Goal: Task Accomplishment & Management: Manage account settings

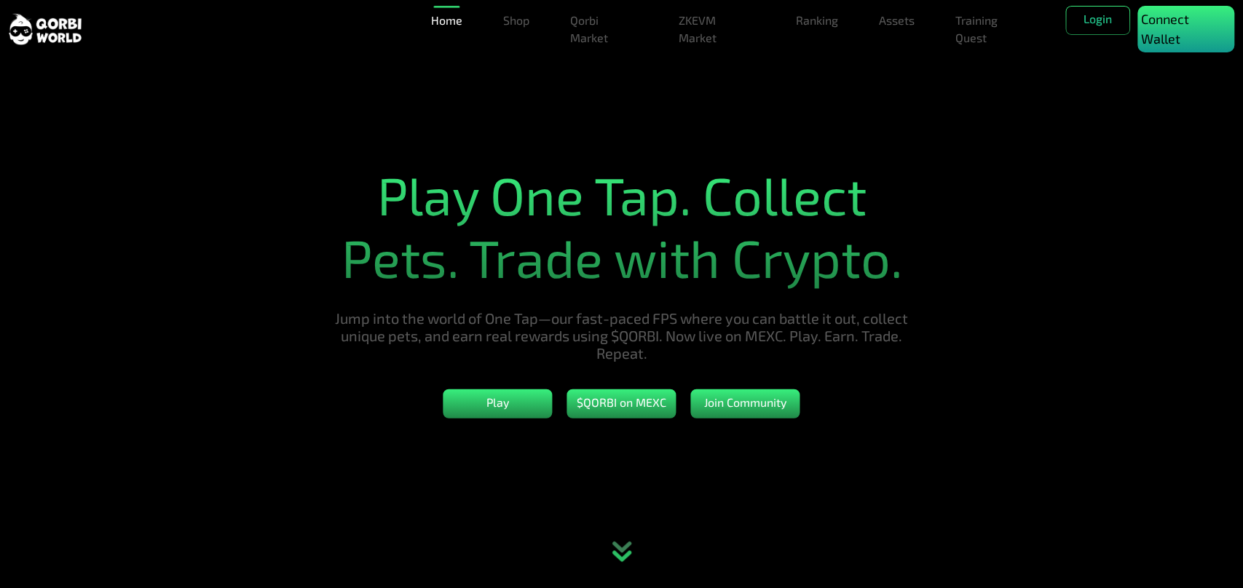
click at [1168, 33] on p "Connect Wallet" at bounding box center [1186, 28] width 90 height 39
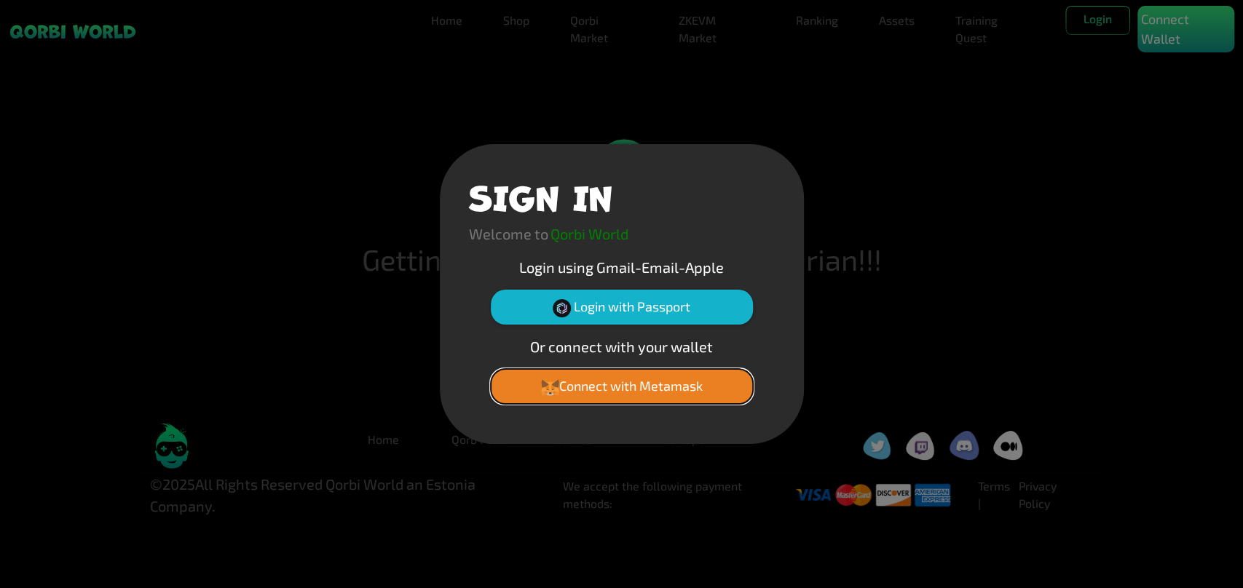
click at [598, 386] on button "Connect with Metamask" at bounding box center [622, 386] width 262 height 35
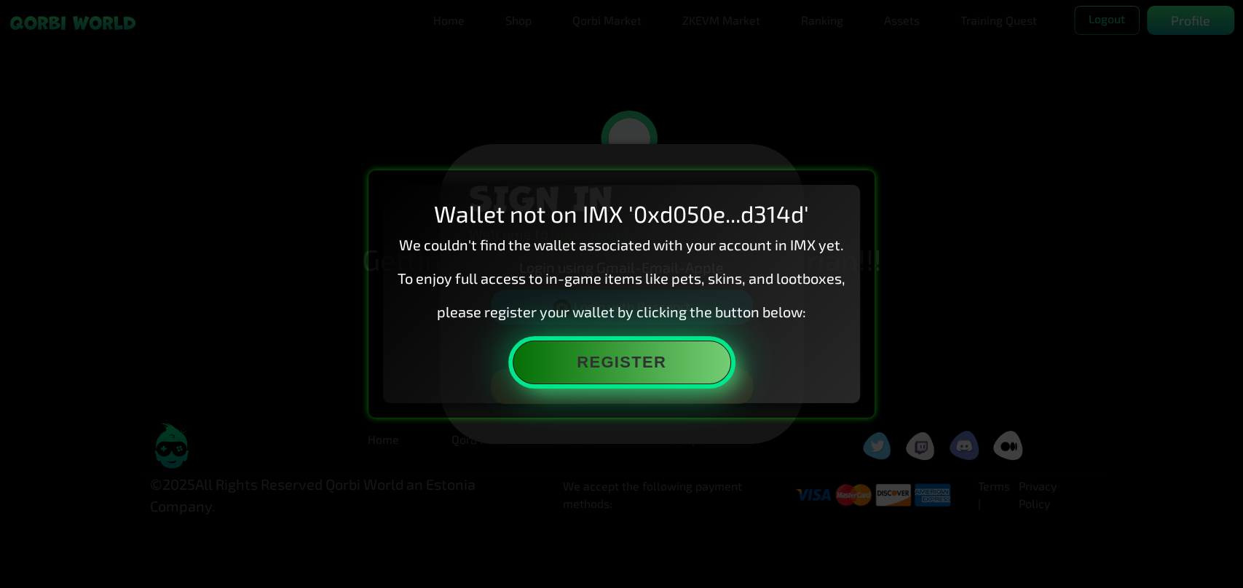
click at [608, 363] on button "Register" at bounding box center [621, 363] width 218 height 44
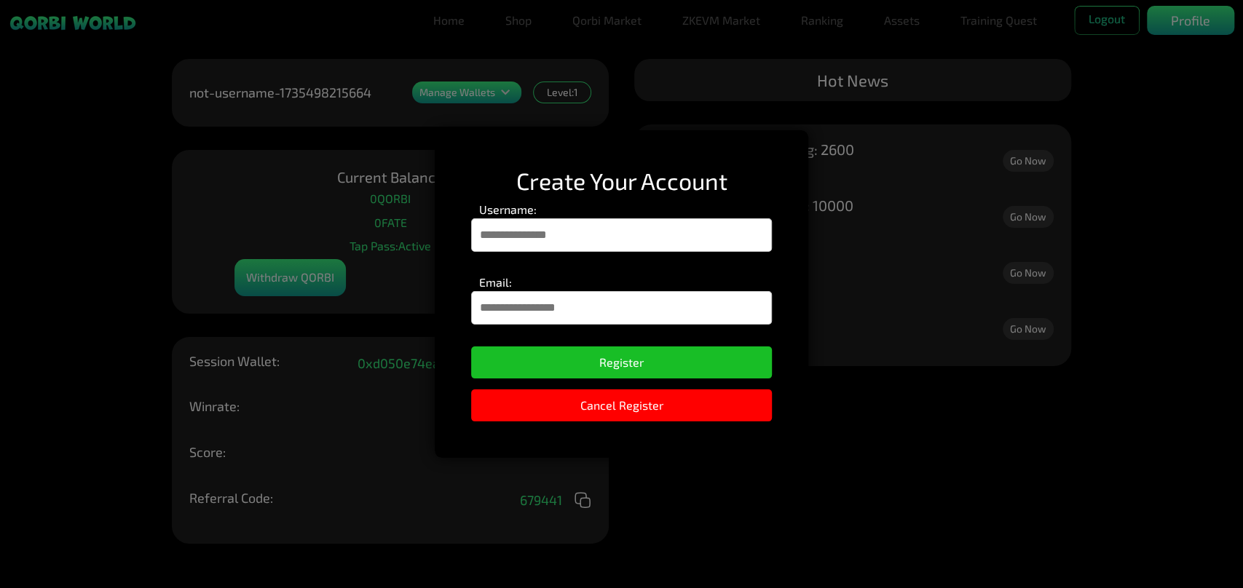
click at [541, 237] on input "Username:" at bounding box center [621, 234] width 300 height 33
type input "****"
type input "*"
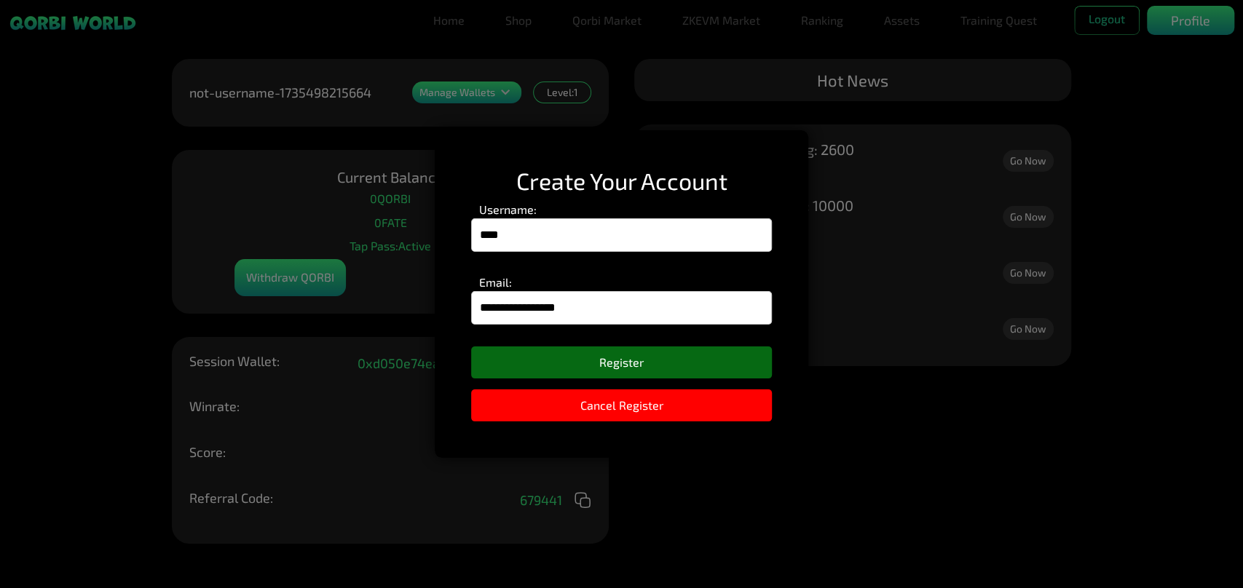
type input "**********"
click at [599, 363] on button "Register" at bounding box center [621, 363] width 300 height 32
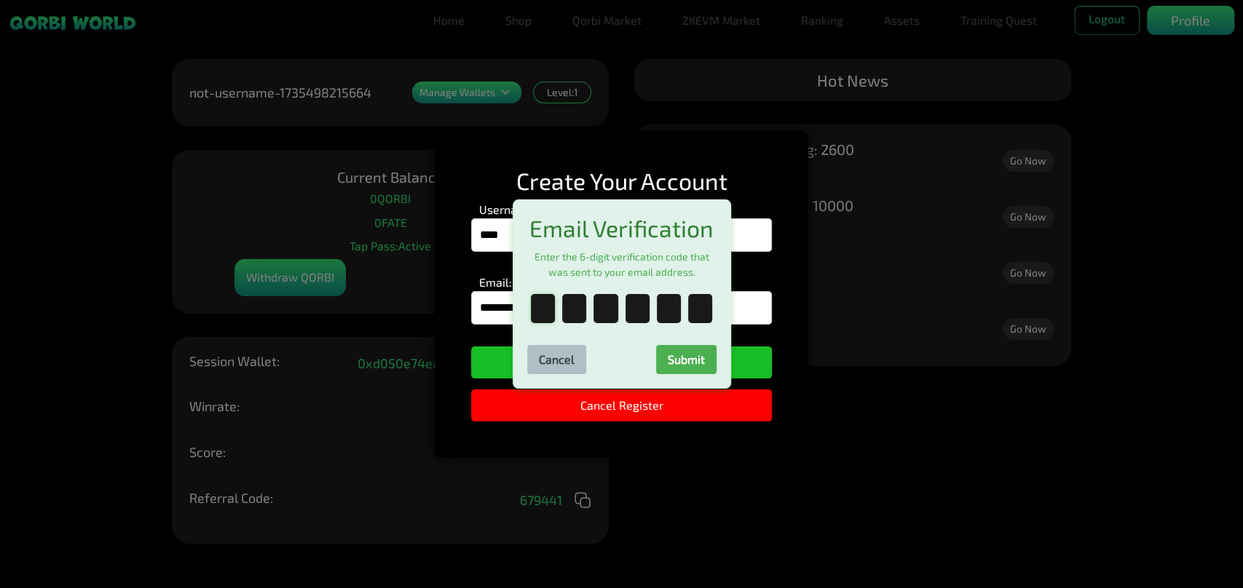
click at [547, 318] on input "text" at bounding box center [543, 308] width 24 height 29
paste input "*"
type input "*"
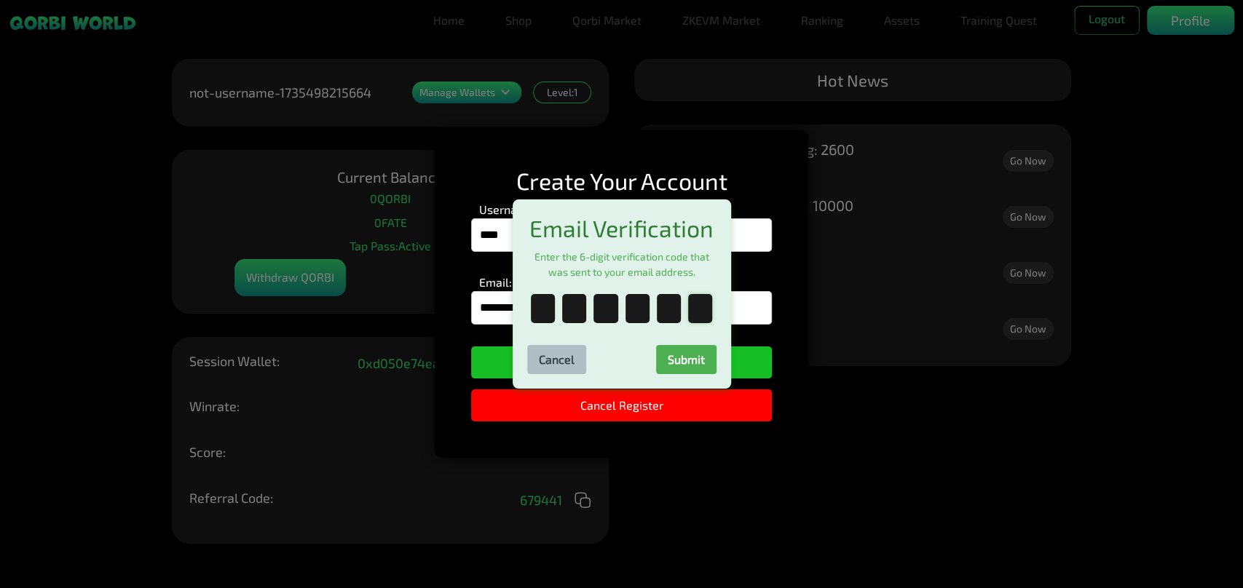
type input "*"
click at [676, 363] on button "Submit" at bounding box center [686, 359] width 60 height 29
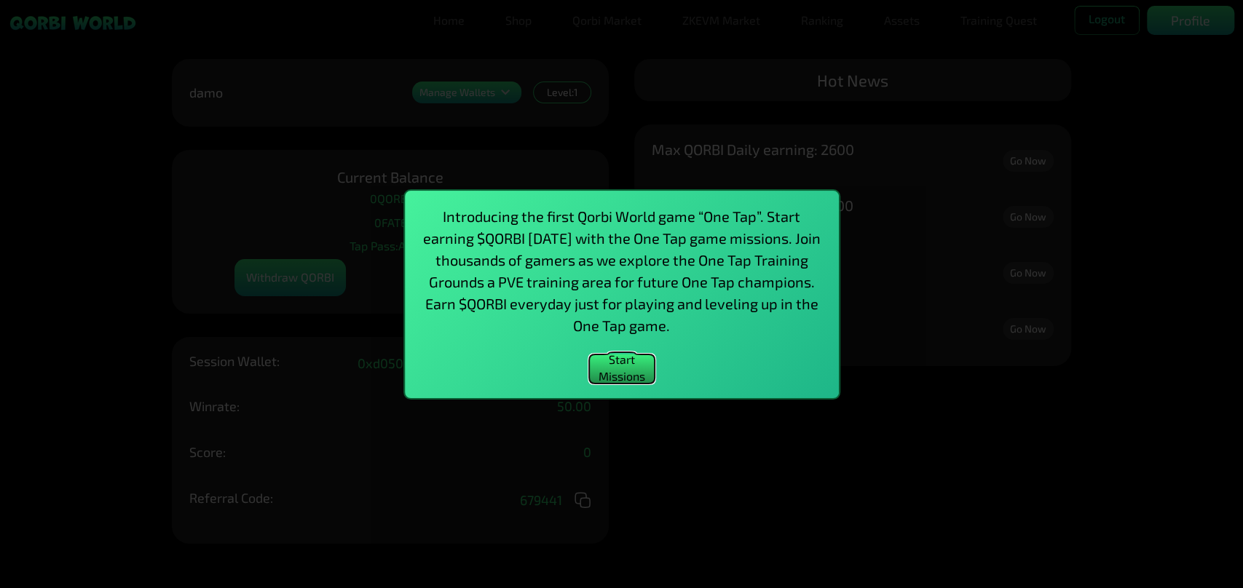
click at [618, 364] on button "Start Missions" at bounding box center [622, 369] width 66 height 29
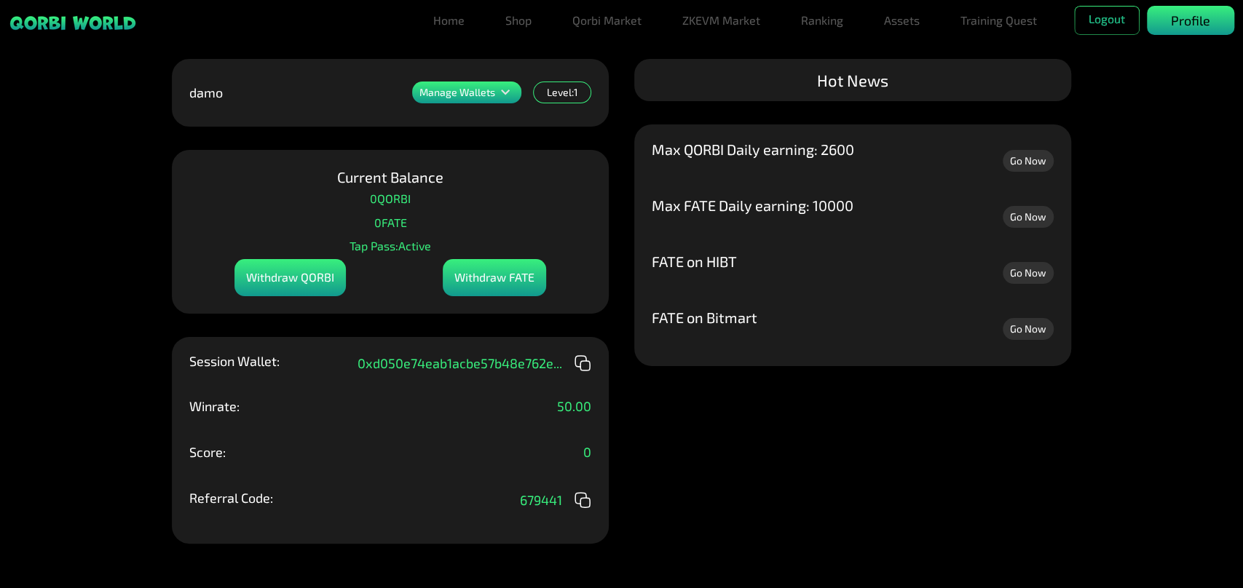
click at [1171, 19] on p "Profile" at bounding box center [1190, 21] width 39 height 20
click at [810, 15] on link "Ranking" at bounding box center [822, 20] width 54 height 29
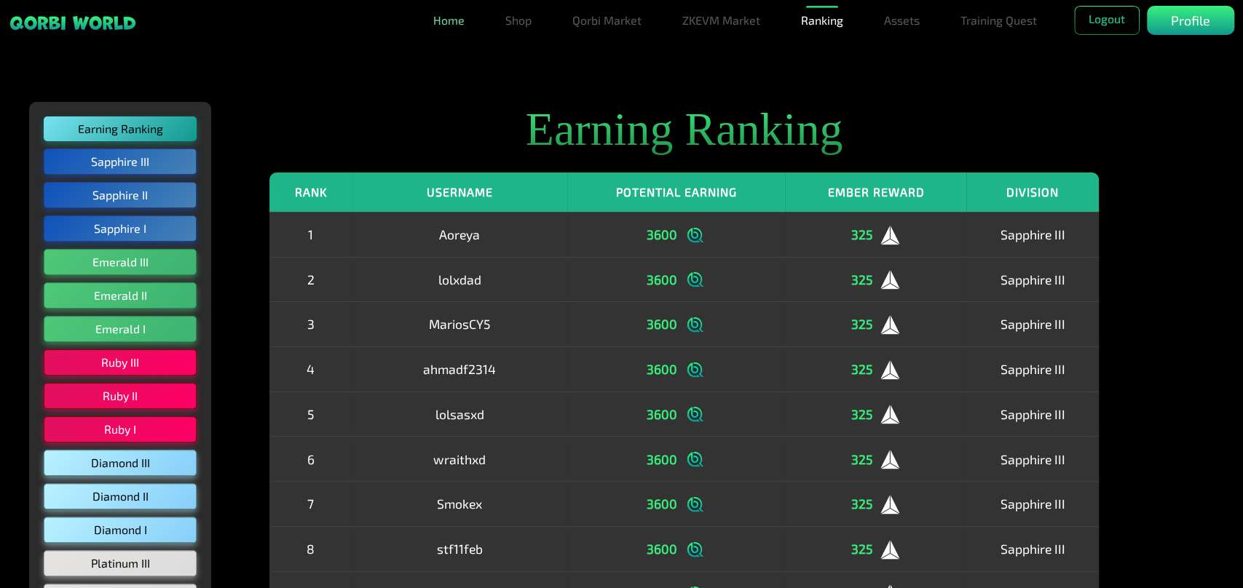
click at [454, 22] on link "Home" at bounding box center [448, 20] width 43 height 29
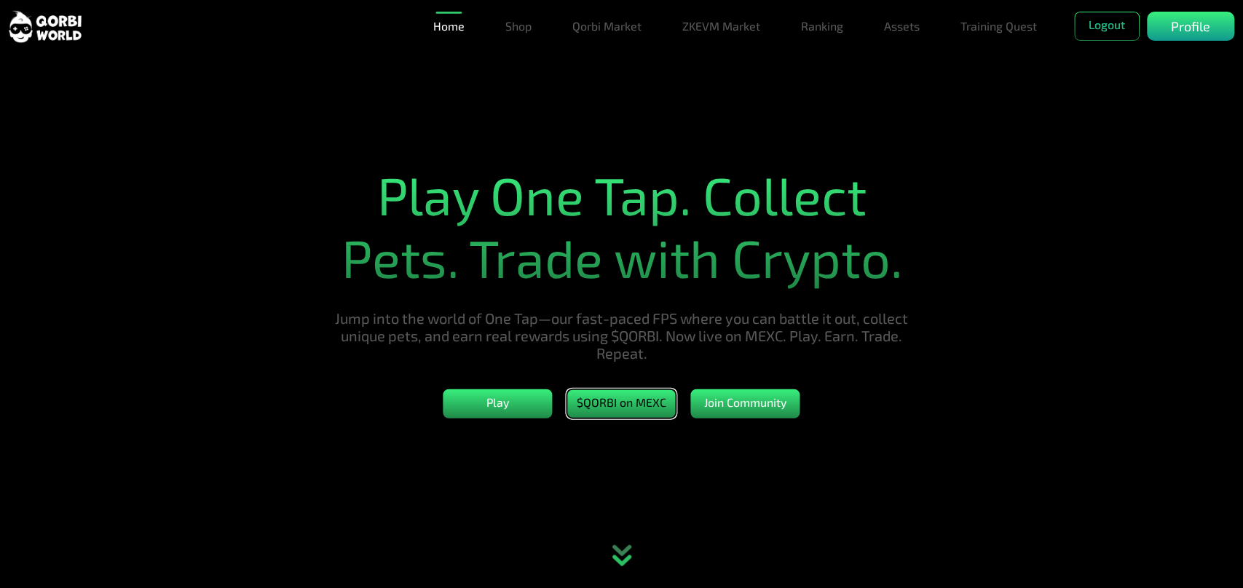
click at [609, 415] on button "$QORBI on MEXC" at bounding box center [621, 403] width 109 height 29
drag, startPoint x: 574, startPoint y: 411, endPoint x: 608, endPoint y: 405, distance: 34.6
click at [608, 405] on button "$QORBI on MEXC" at bounding box center [621, 403] width 109 height 29
click at [1179, 31] on p "Profile" at bounding box center [1190, 27] width 39 height 20
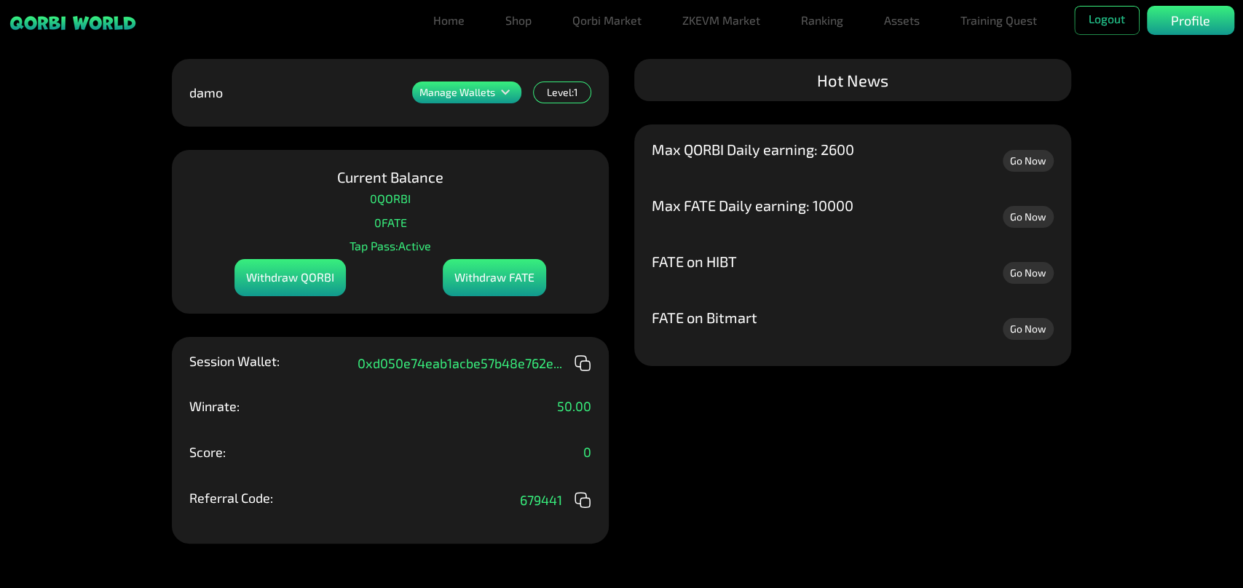
click at [302, 275] on div "Withdraw QORBI" at bounding box center [289, 277] width 111 height 37
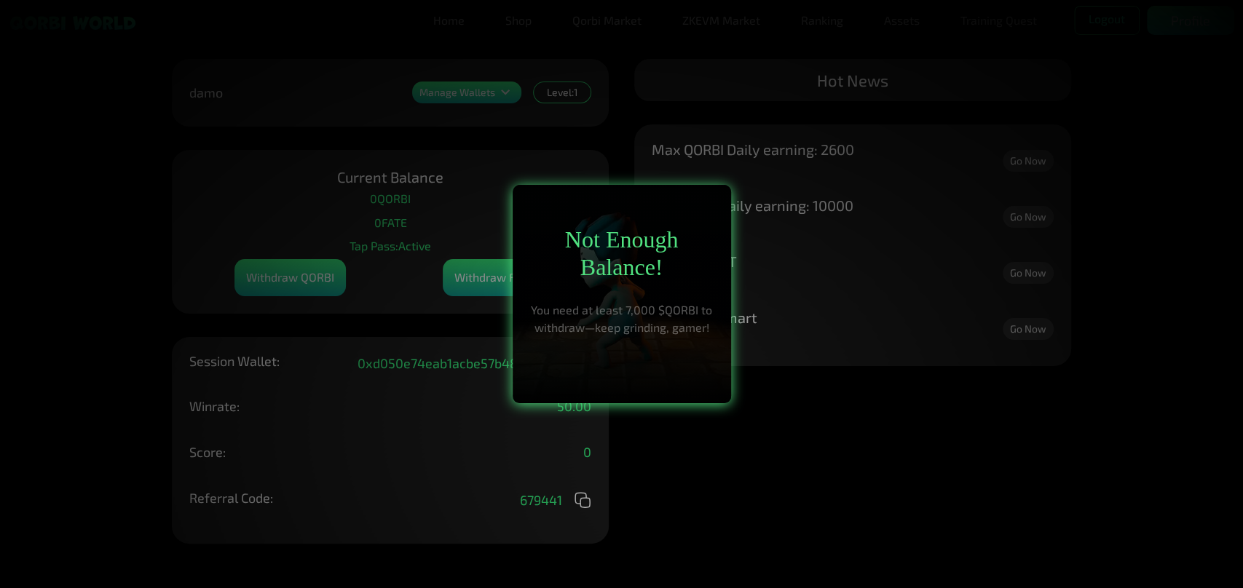
click at [419, 238] on div at bounding box center [621, 294] width 1243 height 588
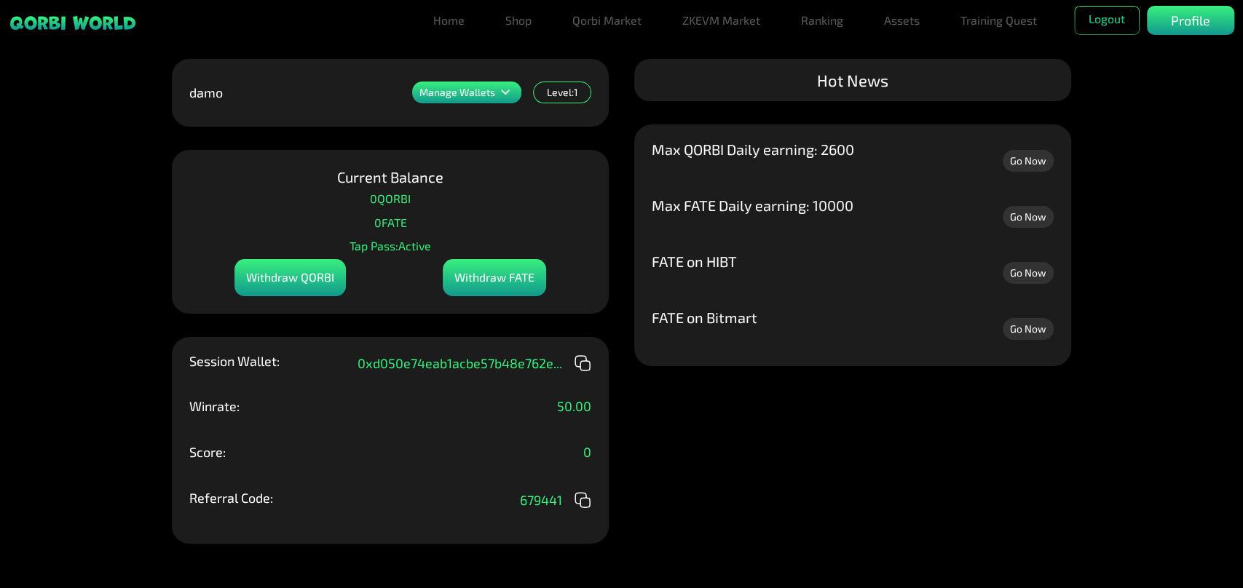
click at [466, 277] on div "Withdraw FATE" at bounding box center [494, 277] width 103 height 37
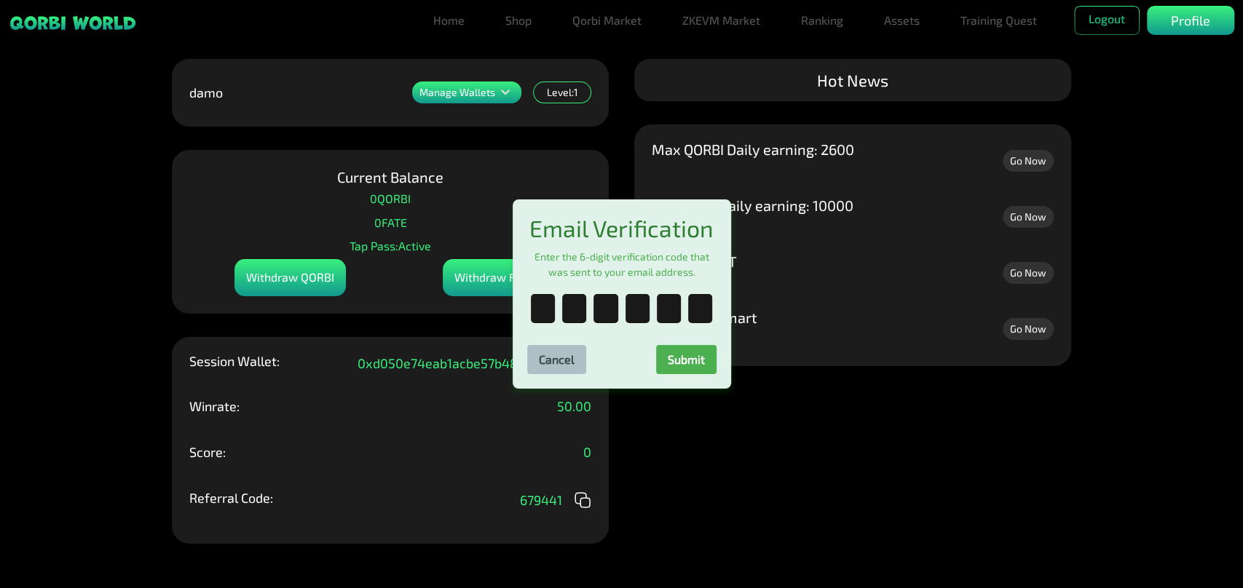
click at [496, 191] on div "Email Verification Enter the 6-digit verification code that was sent to your em…" at bounding box center [621, 294] width 1243 height 588
click at [540, 317] on input "text" at bounding box center [543, 308] width 24 height 29
paste input "*"
type input "*"
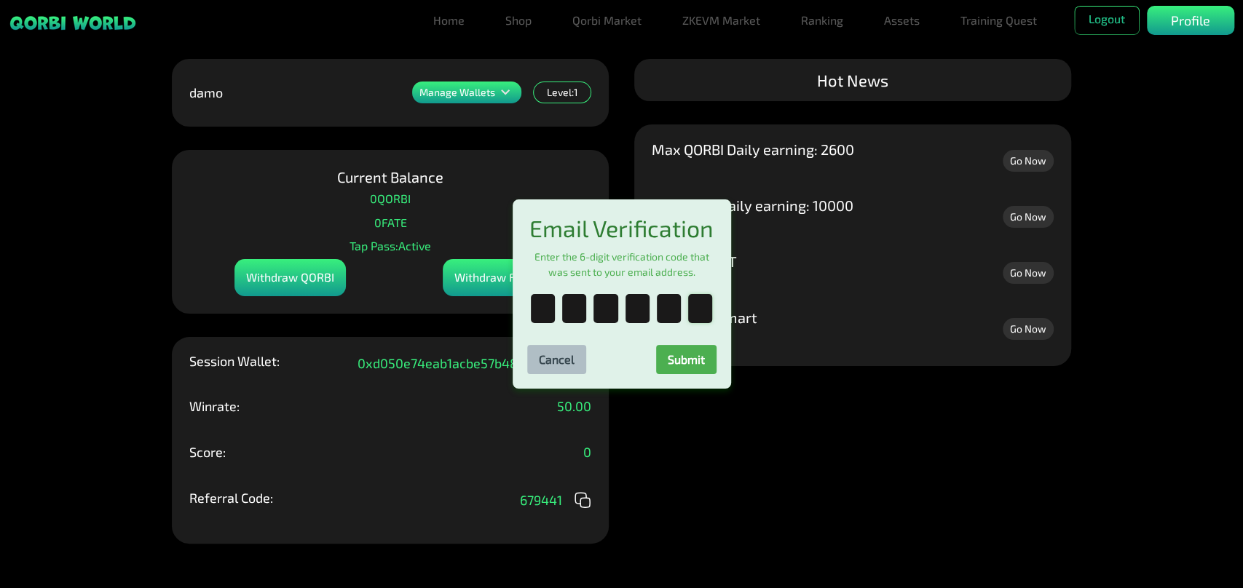
type input "*"
click at [675, 367] on button "Submit" at bounding box center [686, 359] width 60 height 29
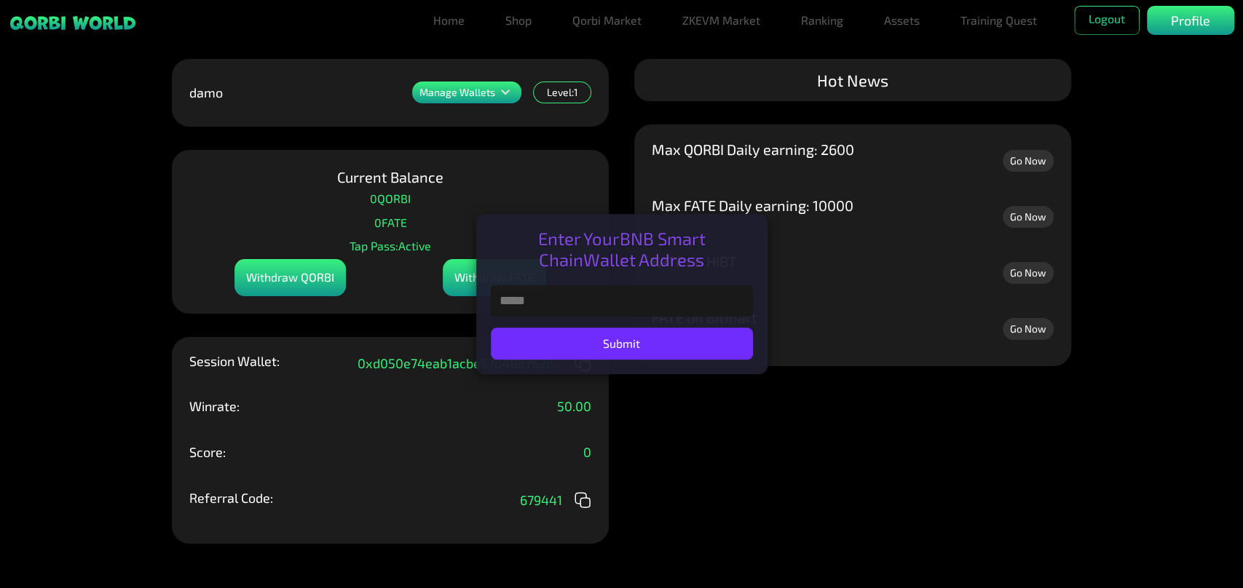
click at [630, 309] on input "text" at bounding box center [622, 300] width 262 height 31
paste input "**********"
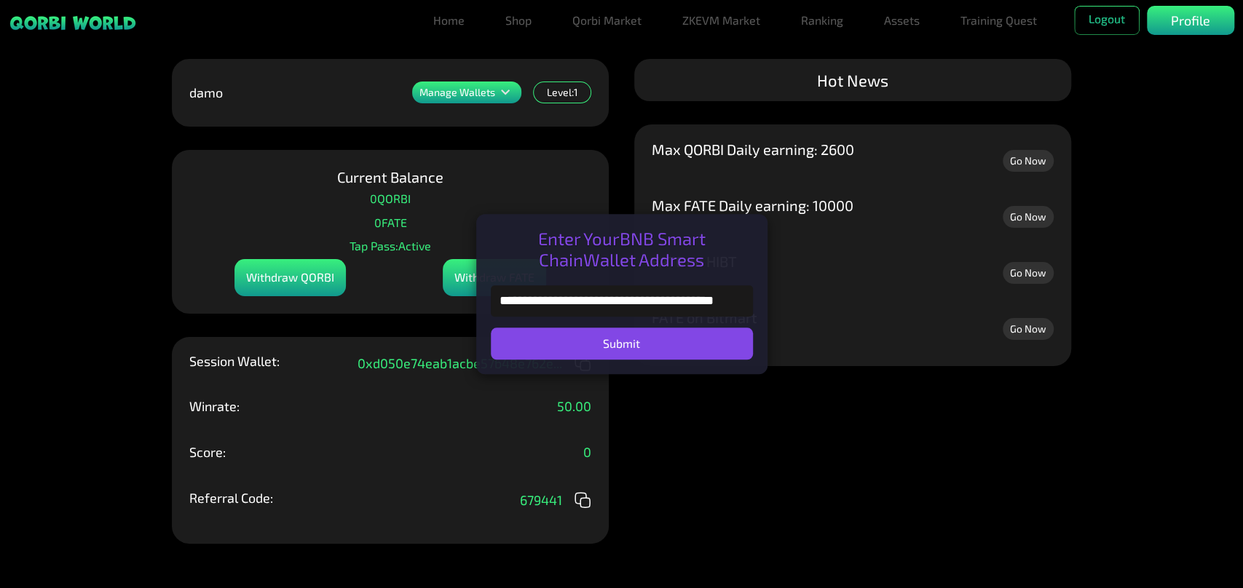
type input "**********"
click at [563, 342] on button "Submit" at bounding box center [622, 344] width 262 height 32
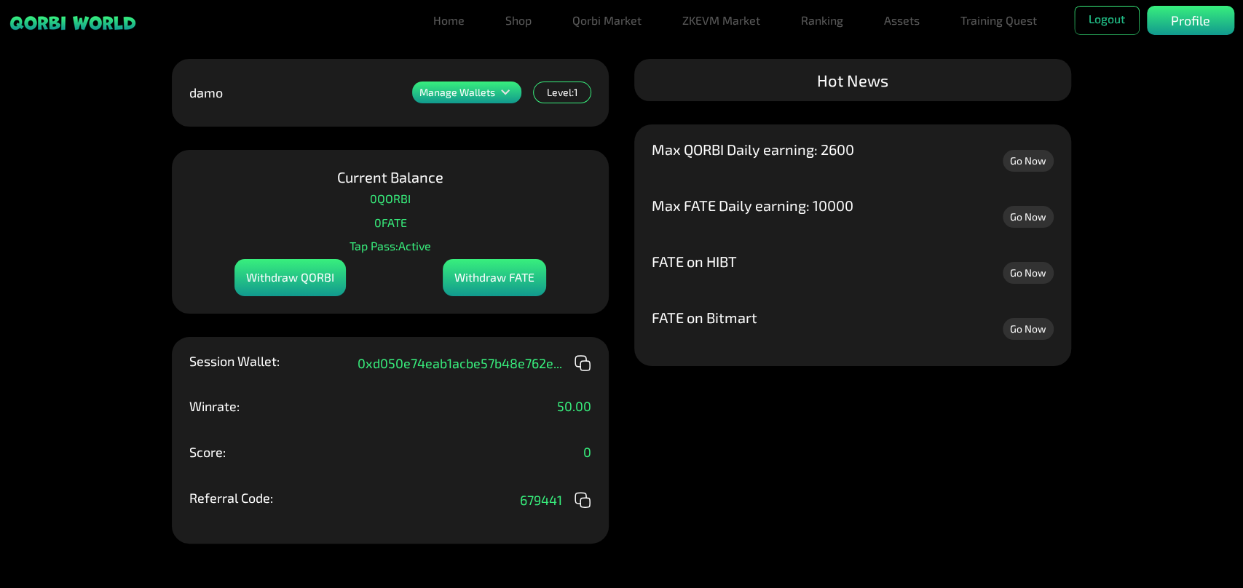
click at [581, 365] on icon at bounding box center [582, 363] width 17 height 17
click at [609, 25] on link "Qorbi Market" at bounding box center [606, 20] width 81 height 29
